Goal: Task Accomplishment & Management: Manage account settings

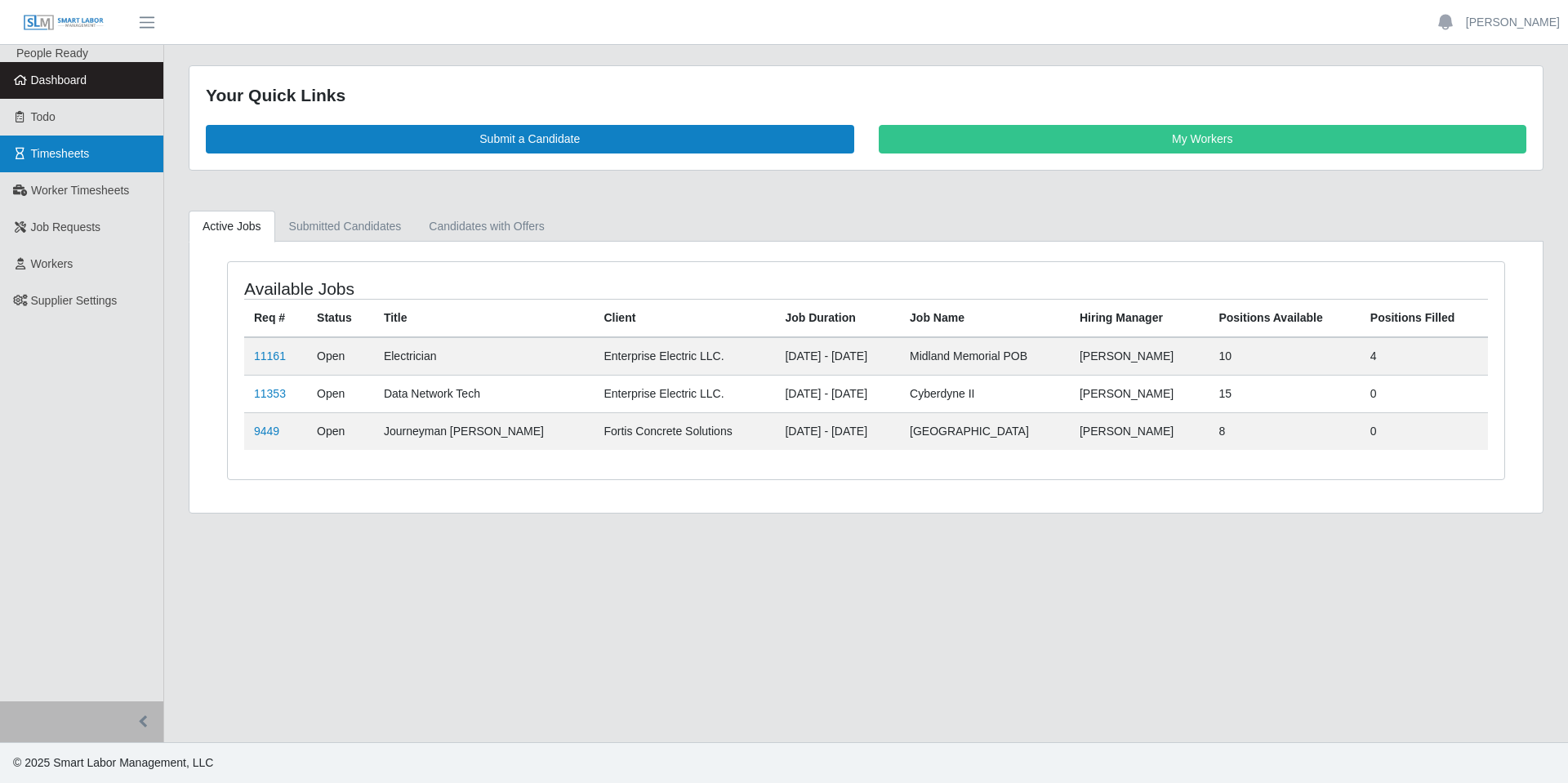
click at [64, 151] on span "Timesheets" at bounding box center [60, 153] width 59 height 13
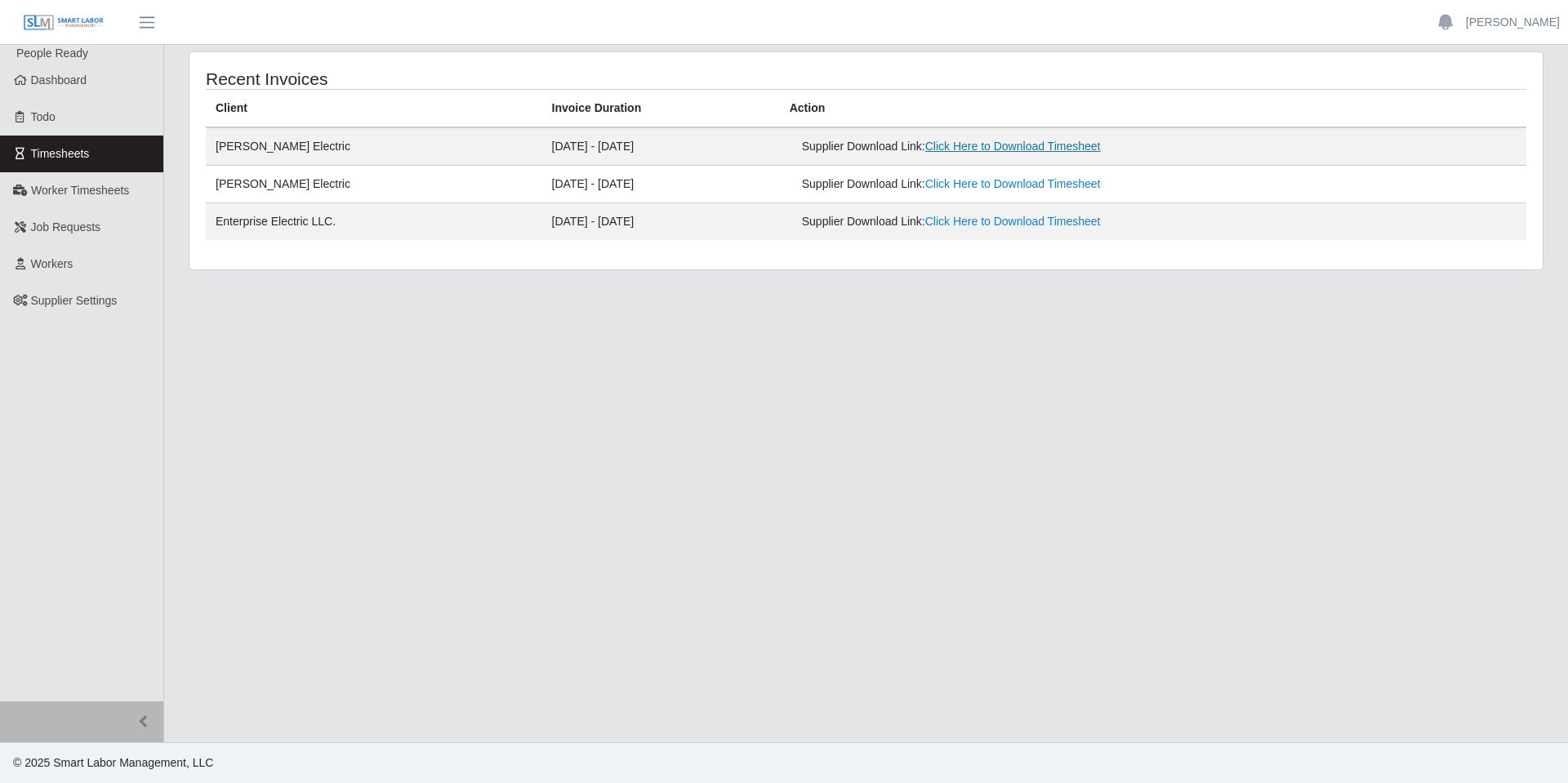
click at [991, 145] on link "Click Here to Download Timesheet" at bounding box center [1012, 145] width 175 height 13
click at [1517, 18] on link "[PERSON_NAME]" at bounding box center [1513, 22] width 94 height 17
click at [1477, 115] on link "Logout" at bounding box center [1494, 114] width 147 height 34
